Goal: Find specific page/section: Find specific page/section

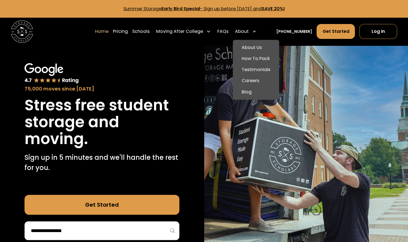
click at [249, 29] on div "About" at bounding box center [242, 31] width 14 height 7
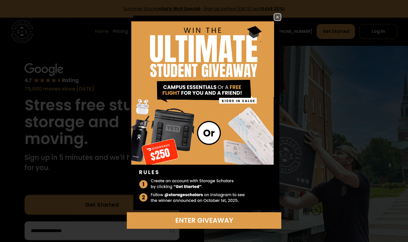
click at [278, 16] on img at bounding box center [277, 17] width 7 height 7
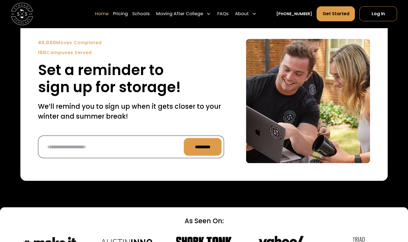
scroll to position [1414, 0]
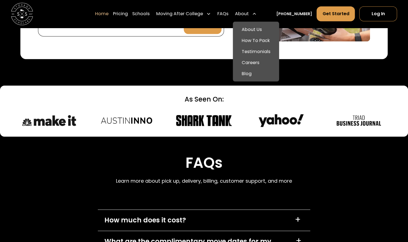
click at [246, 12] on div "About" at bounding box center [242, 13] width 14 height 7
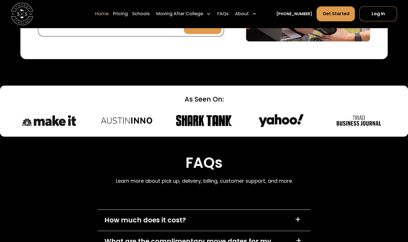
click at [246, 12] on div "About" at bounding box center [242, 13] width 14 height 7
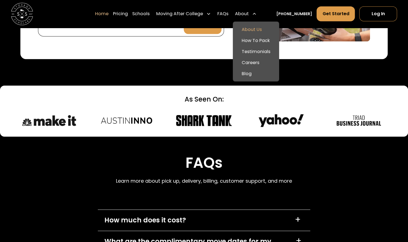
click at [250, 27] on link "About Us" at bounding box center [256, 29] width 42 height 11
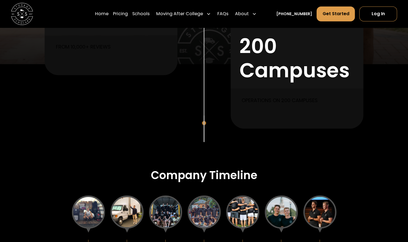
scroll to position [544, 0]
